Goal: Task Accomplishment & Management: Complete application form

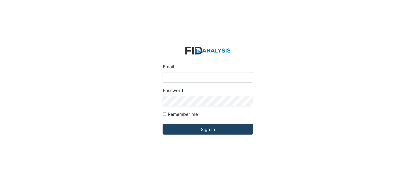
type input "[PERSON_NAME][EMAIL_ADDRESS][DOMAIN_NAME]"
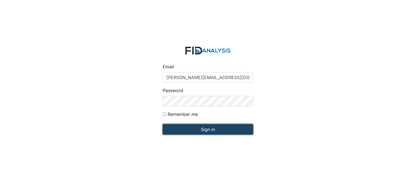
click at [203, 128] on input "Sign in" at bounding box center [208, 129] width 90 height 10
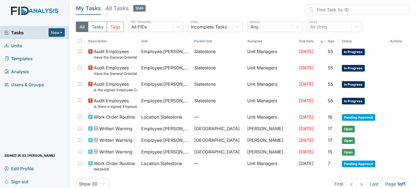
click at [47, 47] on link "Units" at bounding box center [34, 45] width 69 height 13
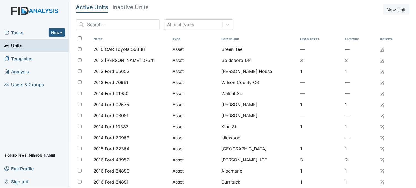
click at [47, 47] on link "Units" at bounding box center [34, 45] width 69 height 13
click at [24, 34] on span "Tasks" at bounding box center [26, 32] width 44 height 7
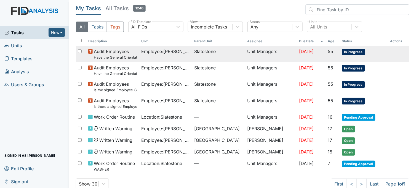
click at [176, 52] on span "Employee : Smith, Regina" at bounding box center [165, 51] width 49 height 7
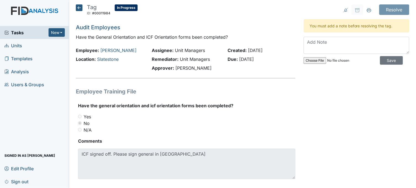
click at [79, 7] on icon at bounding box center [79, 7] width 7 height 7
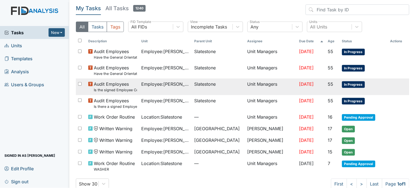
click at [122, 84] on span "Audit Employees Is the signed Employee Confidentiality Agreement in the file (H…" at bounding box center [115, 87] width 43 height 12
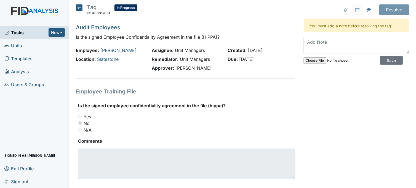
click at [80, 8] on icon at bounding box center [79, 7] width 7 height 7
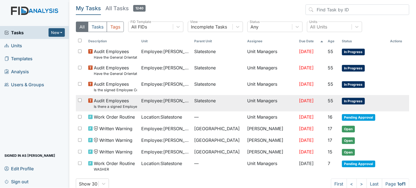
click at [169, 101] on span "Employee : [PERSON_NAME]" at bounding box center [165, 100] width 49 height 7
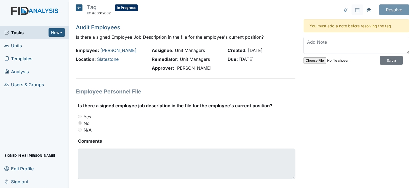
click at [79, 6] on icon at bounding box center [79, 7] width 7 height 7
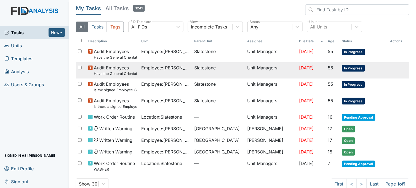
click at [145, 69] on span "Employee : Spruill, Alicia" at bounding box center [165, 67] width 49 height 7
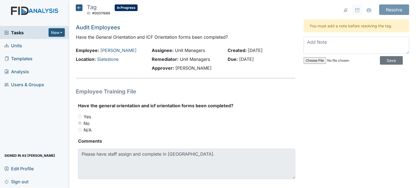
click at [78, 7] on icon at bounding box center [79, 7] width 7 height 7
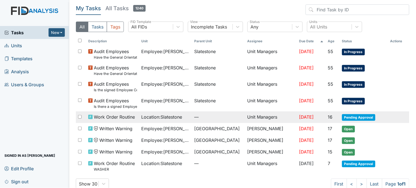
click at [158, 119] on span "Location : Slatestone" at bounding box center [161, 116] width 41 height 7
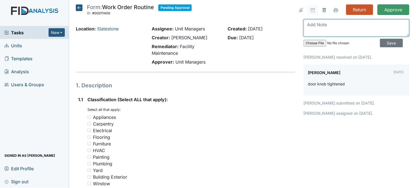
click at [315, 28] on textarea at bounding box center [357, 27] width 106 height 17
type textarea "back doorknob needs replacing. will not lock"
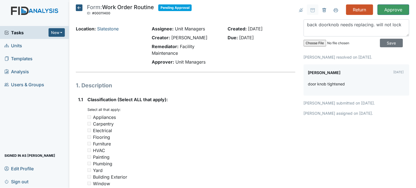
click at [277, 100] on strong "Classification (Select ALL that apply):" at bounding box center [191, 99] width 208 height 7
click at [349, 9] on input "Return" at bounding box center [359, 9] width 27 height 10
click at [380, 43] on input "Save" at bounding box center [391, 43] width 23 height 9
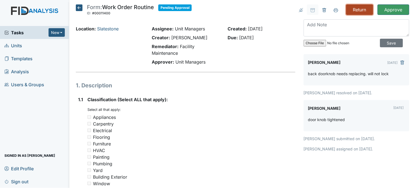
click at [348, 10] on input "Return" at bounding box center [359, 9] width 27 height 10
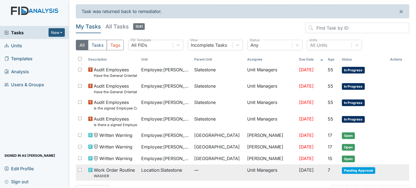
click at [148, 174] on td "Location : Slatestone" at bounding box center [165, 172] width 53 height 16
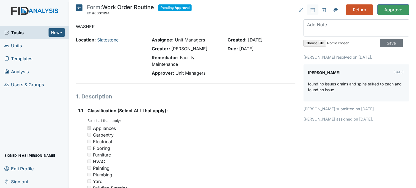
click at [78, 9] on icon at bounding box center [79, 7] width 7 height 7
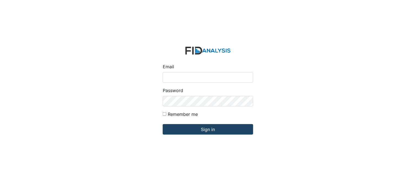
type input "[PERSON_NAME][EMAIL_ADDRESS][DOMAIN_NAME]"
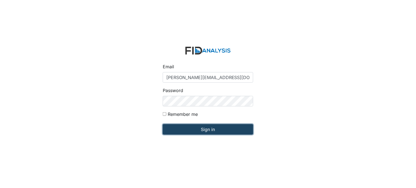
click at [191, 130] on input "Sign in" at bounding box center [208, 129] width 90 height 10
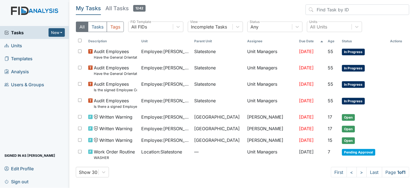
click at [28, 49] on link "Units" at bounding box center [34, 45] width 69 height 13
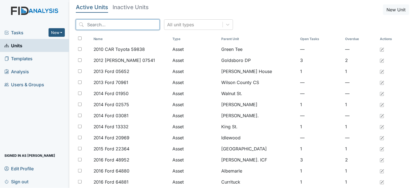
click at [100, 24] on input "search" at bounding box center [118, 24] width 84 height 10
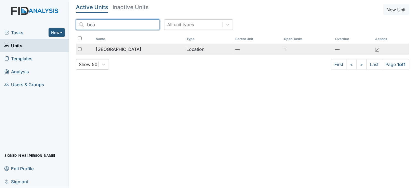
type input "bea"
click at [105, 48] on span "[GEOGRAPHIC_DATA]" at bounding box center [119, 49] width 46 height 7
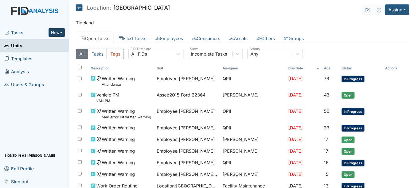
click at [53, 32] on button "New" at bounding box center [57, 32] width 17 height 9
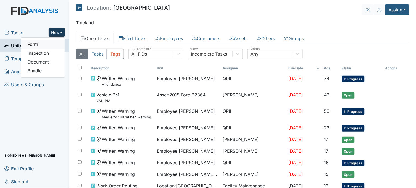
click at [49, 46] on link "Form" at bounding box center [43, 44] width 44 height 9
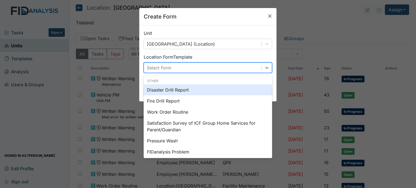
click at [177, 68] on div "Select Form" at bounding box center [203, 68] width 118 height 10
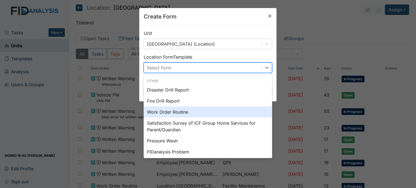
click at [169, 112] on div "Work Order Routine" at bounding box center [208, 111] width 129 height 11
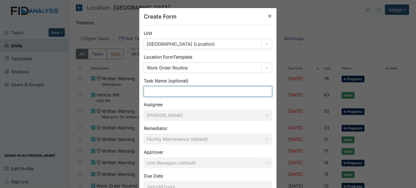
click at [170, 90] on input "text" at bounding box center [208, 91] width 129 height 10
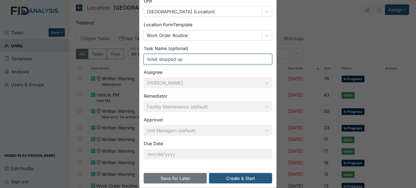
scroll to position [37, 0]
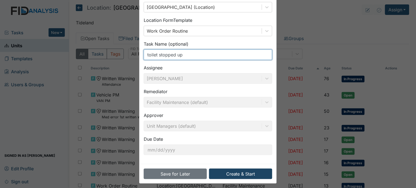
type input "toilet stopped up"
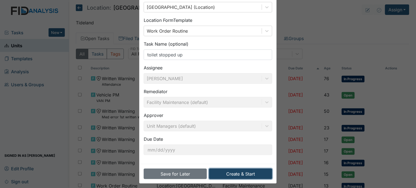
click at [231, 176] on button "Create & Start" at bounding box center [240, 173] width 63 height 10
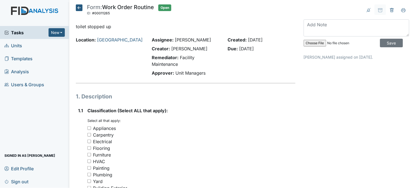
click at [90, 173] on input "Plumbing" at bounding box center [89, 174] width 4 height 4
checkbox input "true"
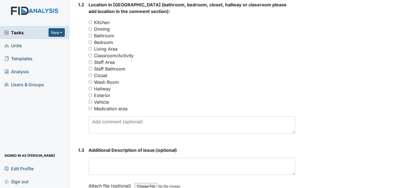
scroll to position [245, 0]
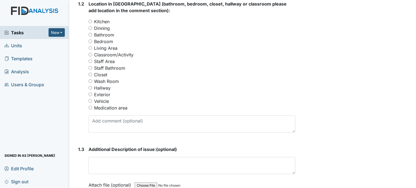
click at [90, 35] on input "Bathroom" at bounding box center [91, 35] width 4 height 4
radio input "true"
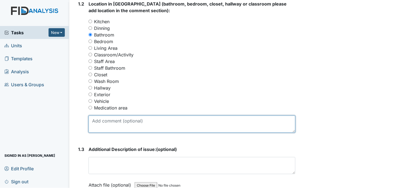
click at [100, 124] on textarea at bounding box center [192, 123] width 207 height 17
type textarea "toilet in handicap bathroom not flushing"
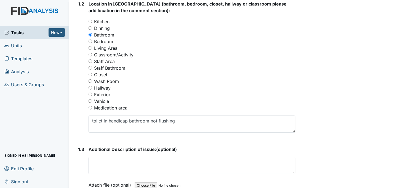
click at [324, 133] on div "Archive Task × Are you sure you want to archive this task? It will appear as in…" at bounding box center [356, 58] width 114 height 596
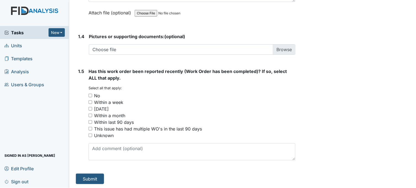
scroll to position [417, 0]
click at [90, 120] on input "Within last 90 days" at bounding box center [91, 122] width 4 height 4
checkbox input "true"
click at [91, 127] on input "This issue has had multiple WO's in the last 90 days" at bounding box center [91, 128] width 4 height 4
checkbox input "true"
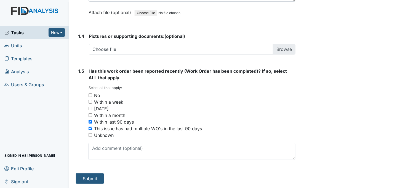
click at [90, 121] on input "Within last 90 days" at bounding box center [91, 122] width 4 height 4
checkbox input "true"
click at [90, 127] on input "This issue has had multiple WO's in the last 90 days" at bounding box center [91, 128] width 4 height 4
checkbox input "false"
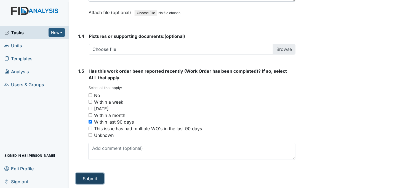
click at [82, 178] on button "Submit" at bounding box center [90, 178] width 28 height 10
